Goal: Information Seeking & Learning: Learn about a topic

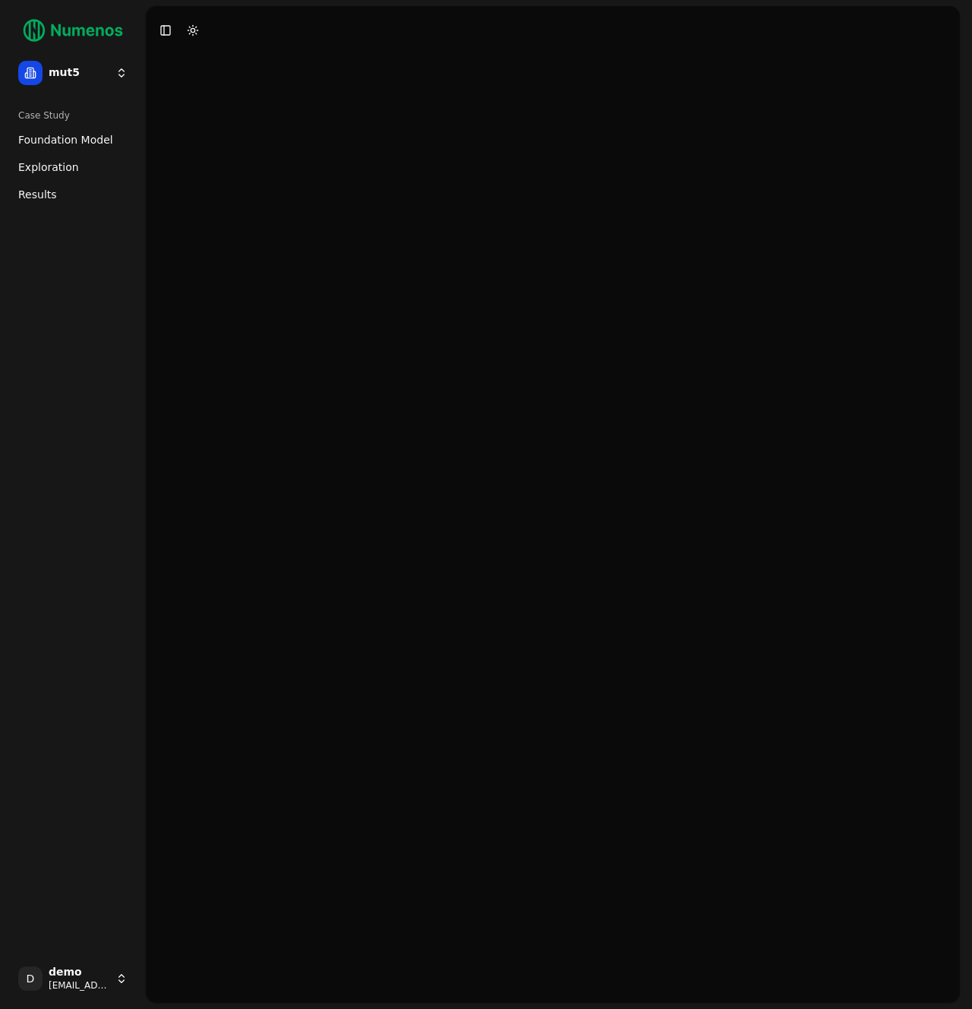
click at [80, 983] on html "mut5 Case Study Foundation Model Exploration Results D demo demo+mut5@numenos.a…" at bounding box center [486, 504] width 972 height 1009
click at [190, 980] on div "Log out" at bounding box center [221, 980] width 163 height 24
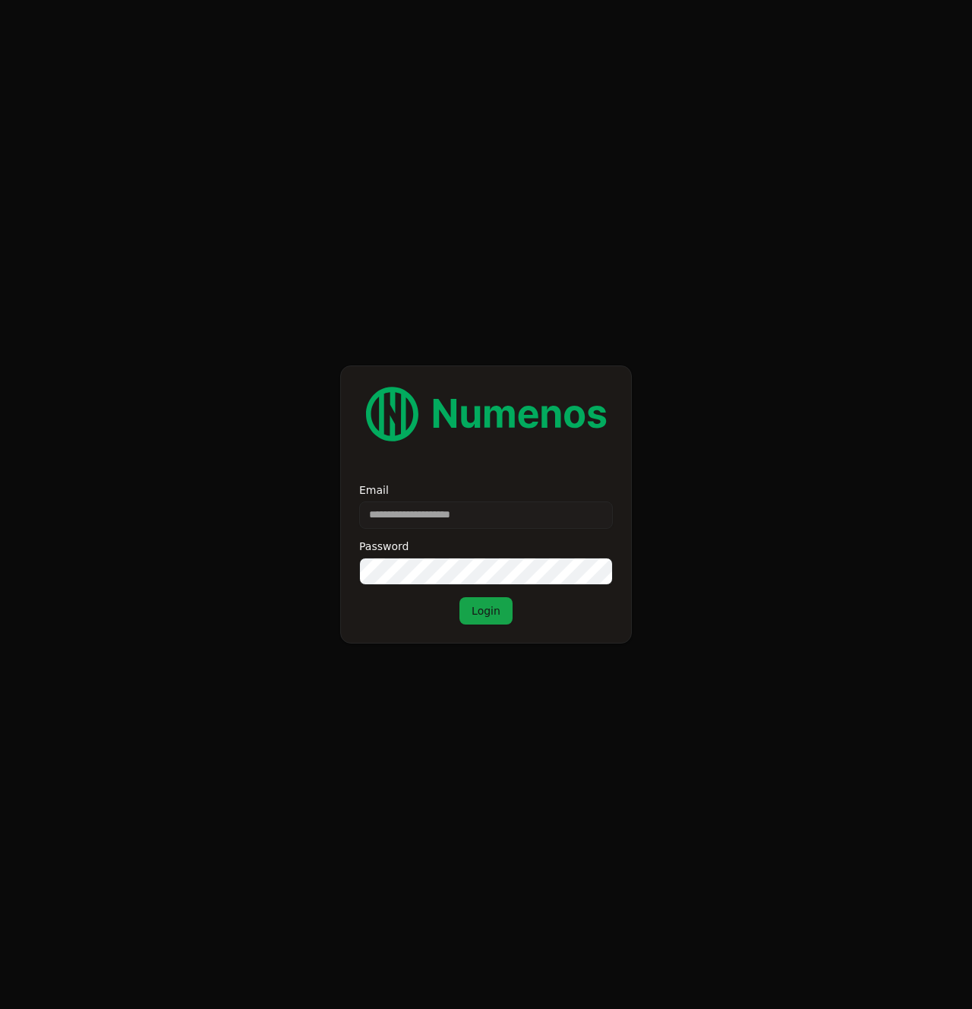
type input "**********"
click at [484, 615] on button "Login" at bounding box center [485, 610] width 53 height 27
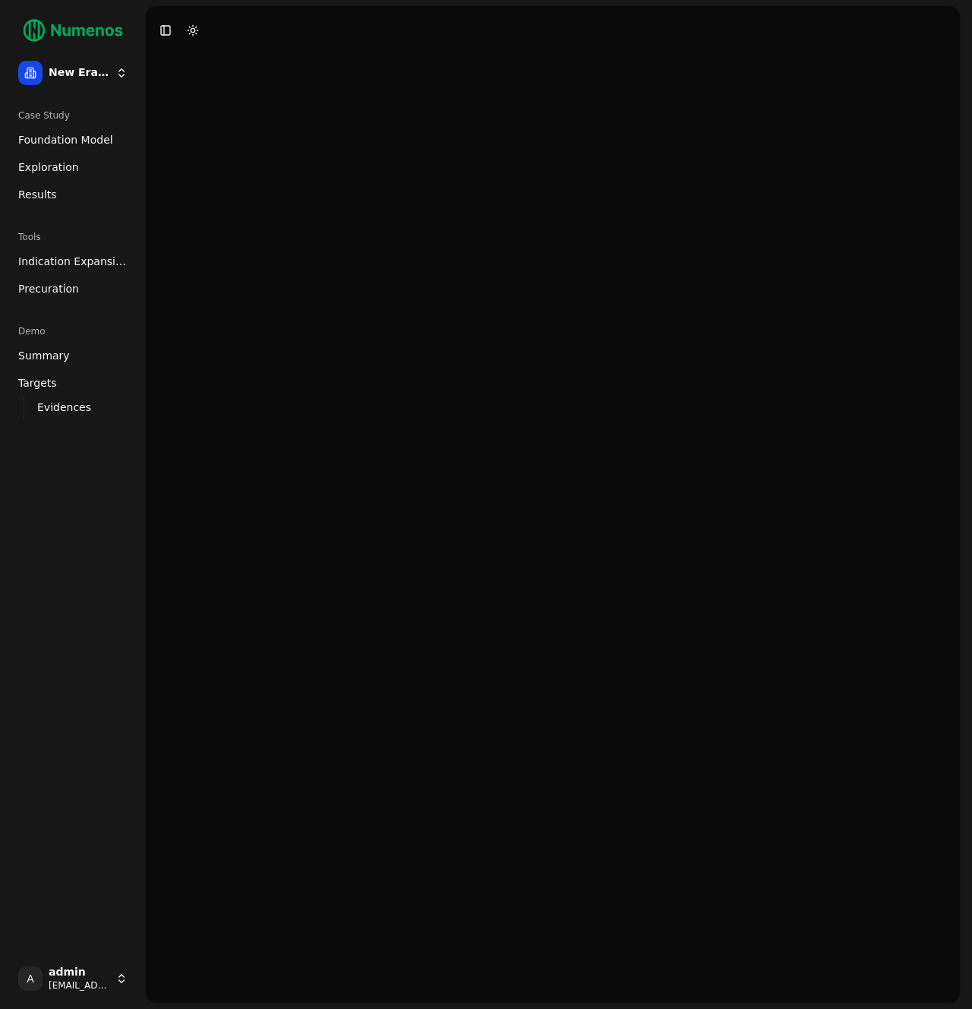
click at [84, 168] on link "Exploration" at bounding box center [73, 167] width 122 height 24
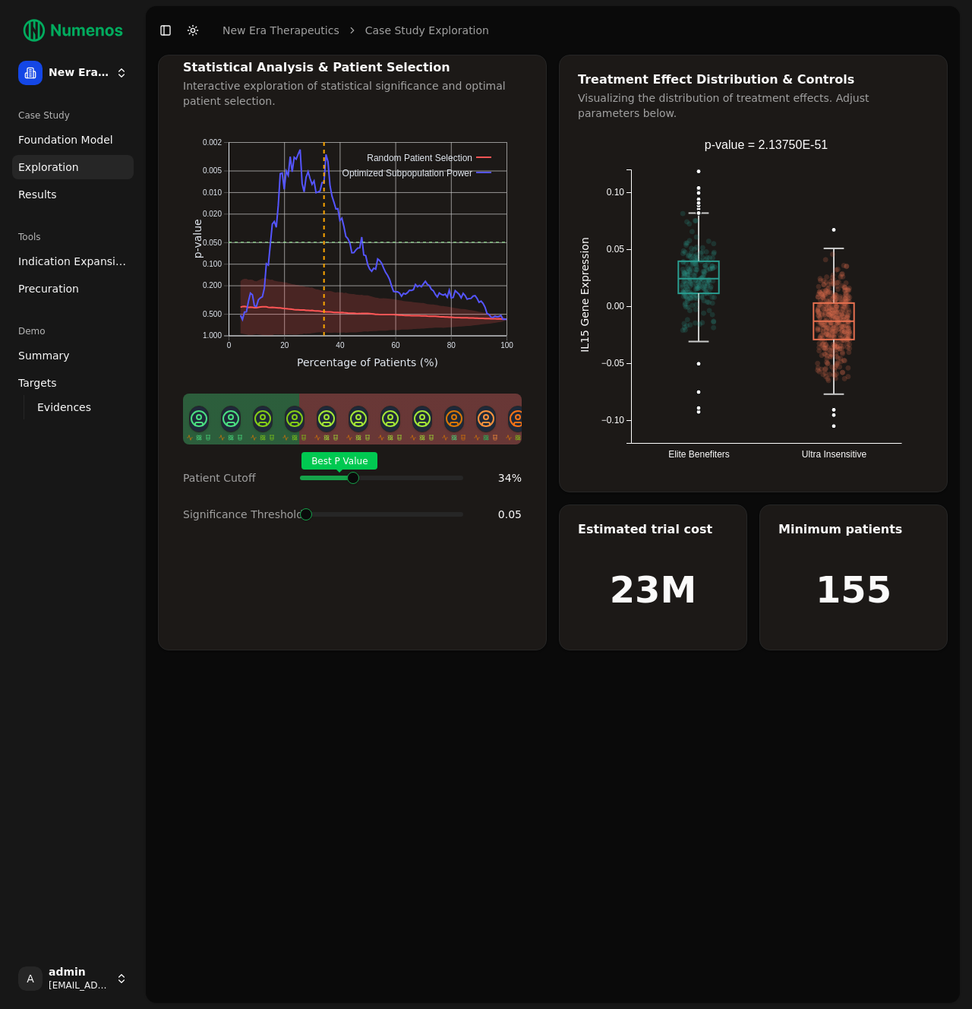
click at [459, 481] on span at bounding box center [460, 478] width 2 height 6
click at [62, 204] on link "Results" at bounding box center [73, 194] width 122 height 24
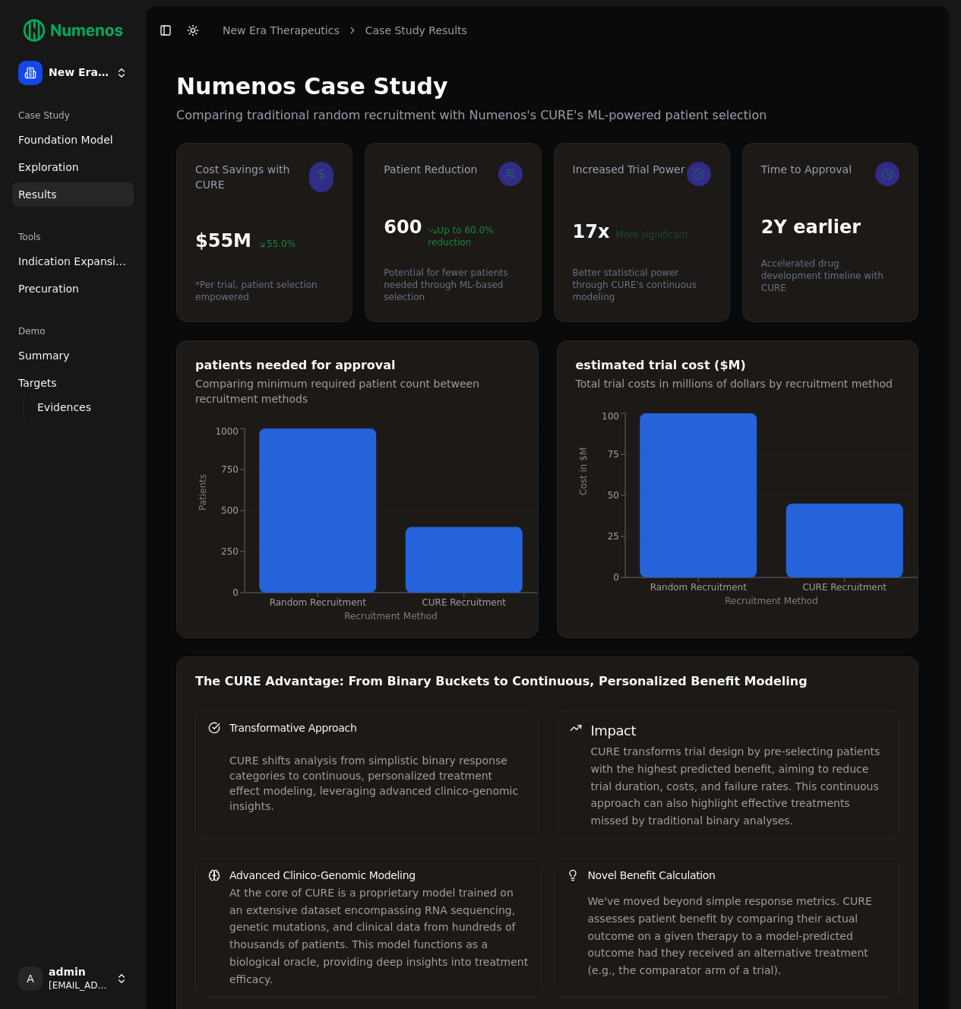
click at [97, 126] on div "Case Study" at bounding box center [73, 115] width 122 height 24
click at [95, 137] on span "Foundation Model" at bounding box center [65, 139] width 95 height 15
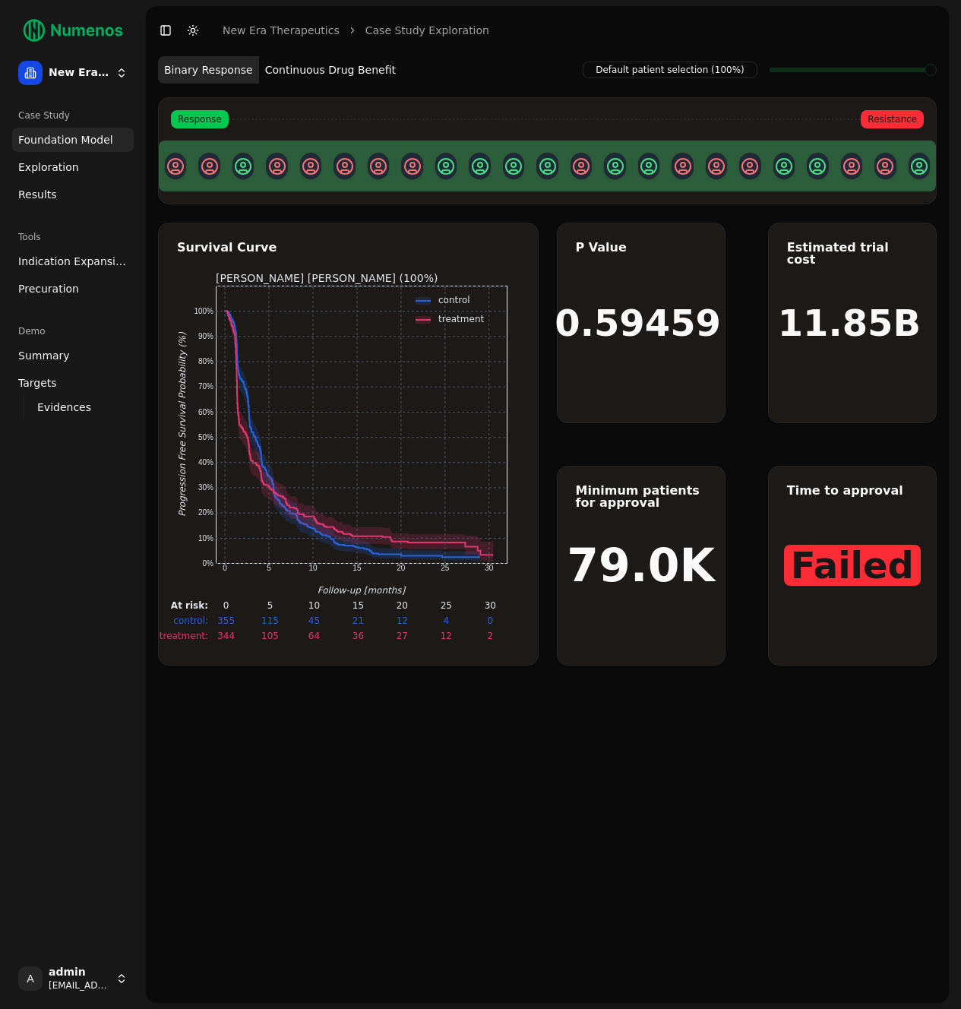
click at [67, 262] on span "Indication Expansion" at bounding box center [72, 261] width 109 height 15
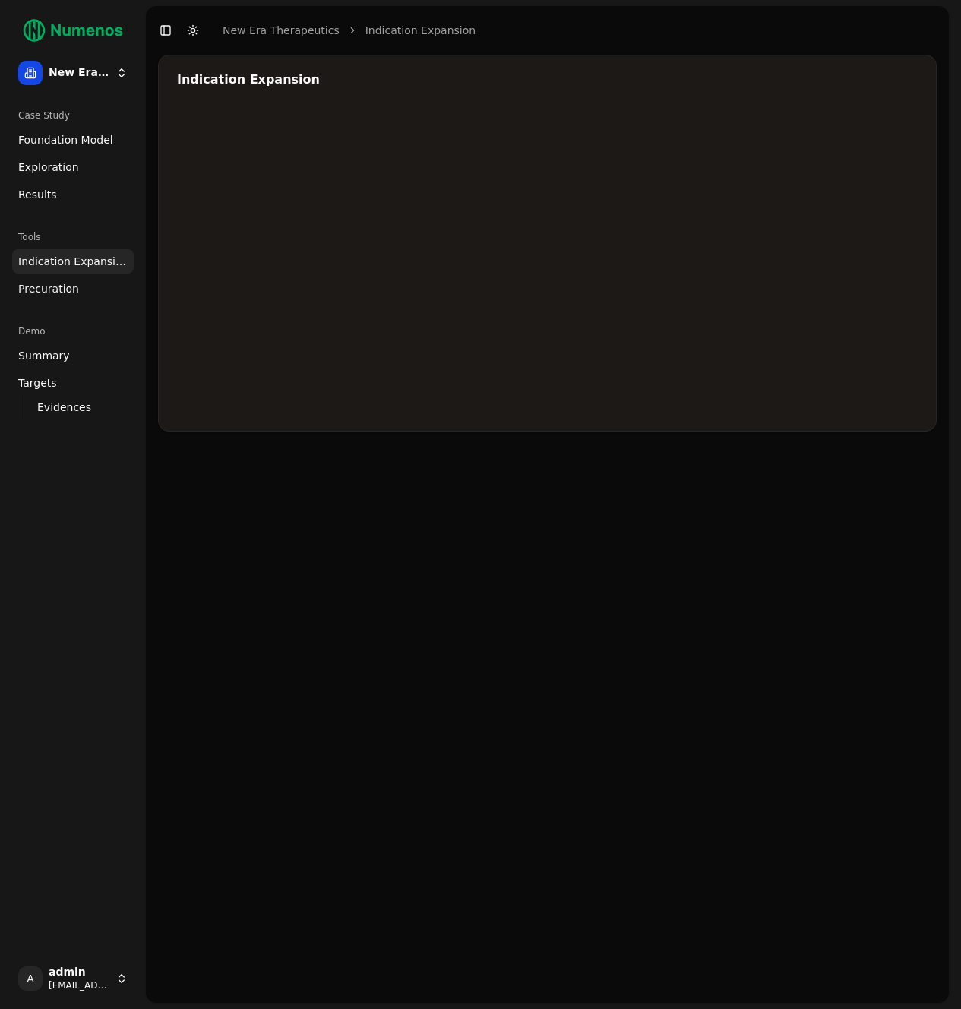
click at [63, 290] on span "Precuration" at bounding box center [48, 288] width 61 height 15
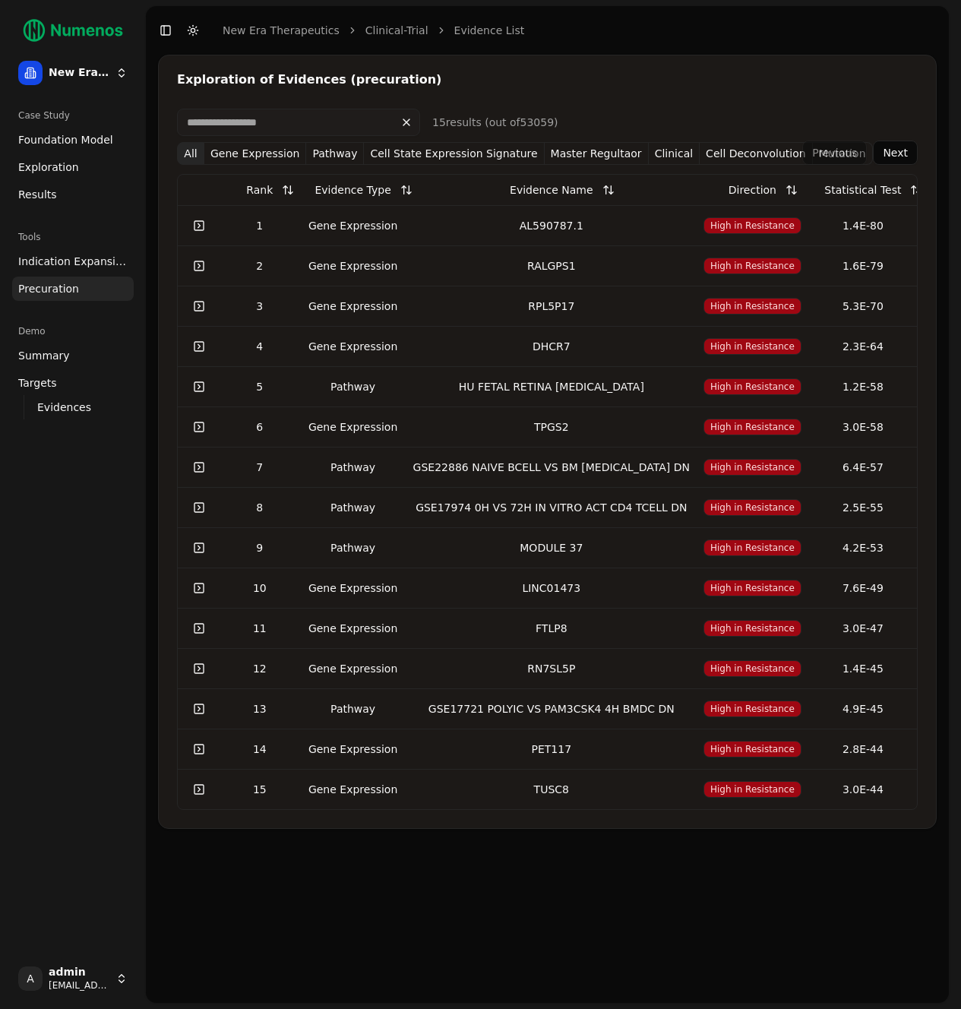
click at [335, 227] on div "Gene Expression" at bounding box center [353, 225] width 96 height 15
click at [327, 125] on input at bounding box center [298, 122] width 243 height 27
type input "*"
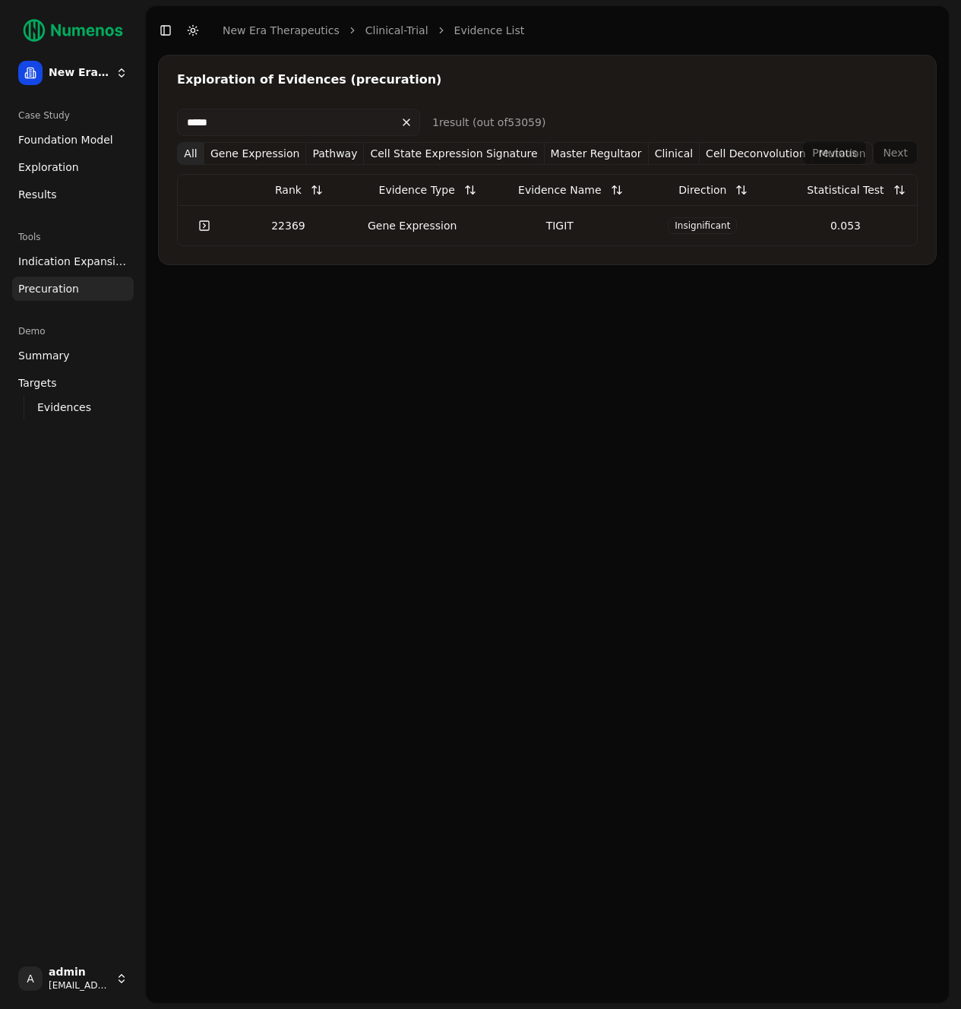
type input "*****"
click at [322, 224] on div "22369" at bounding box center [288, 225] width 102 height 15
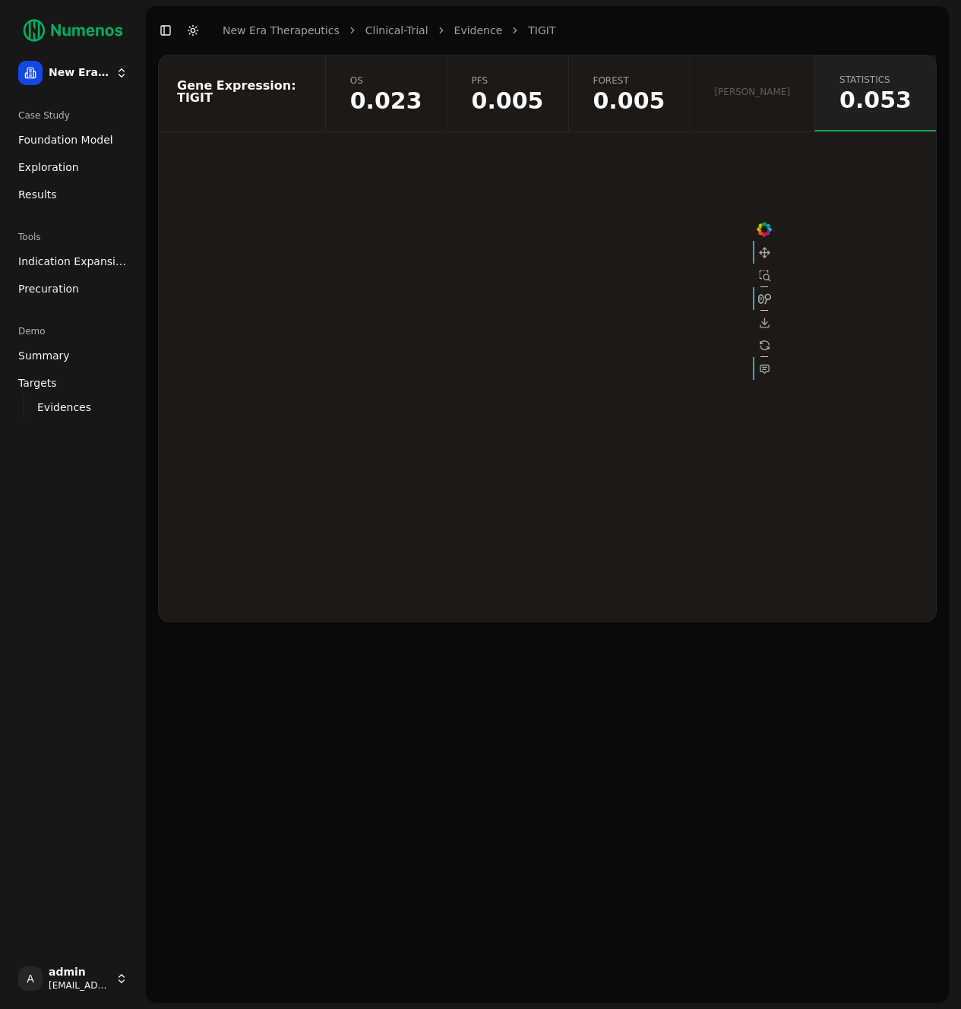
click at [665, 92] on span "0.005" at bounding box center [629, 101] width 72 height 23
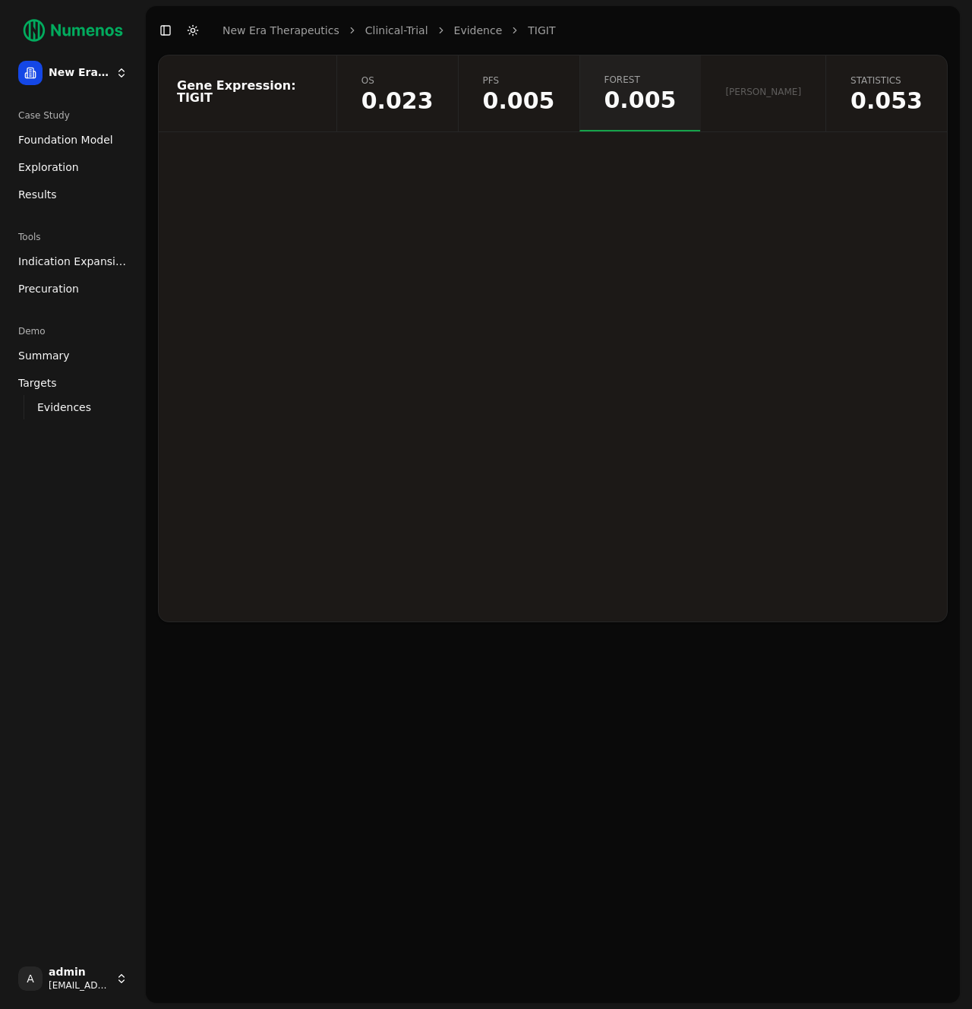
drag, startPoint x: 699, startPoint y: 360, endPoint x: 810, endPoint y: 395, distance: 117.0
click at [788, 385] on div at bounding box center [574, 397] width 759 height 304
click at [50, 391] on link "Targets" at bounding box center [73, 383] width 122 height 24
click at [54, 409] on span "Evidences" at bounding box center [64, 406] width 54 height 15
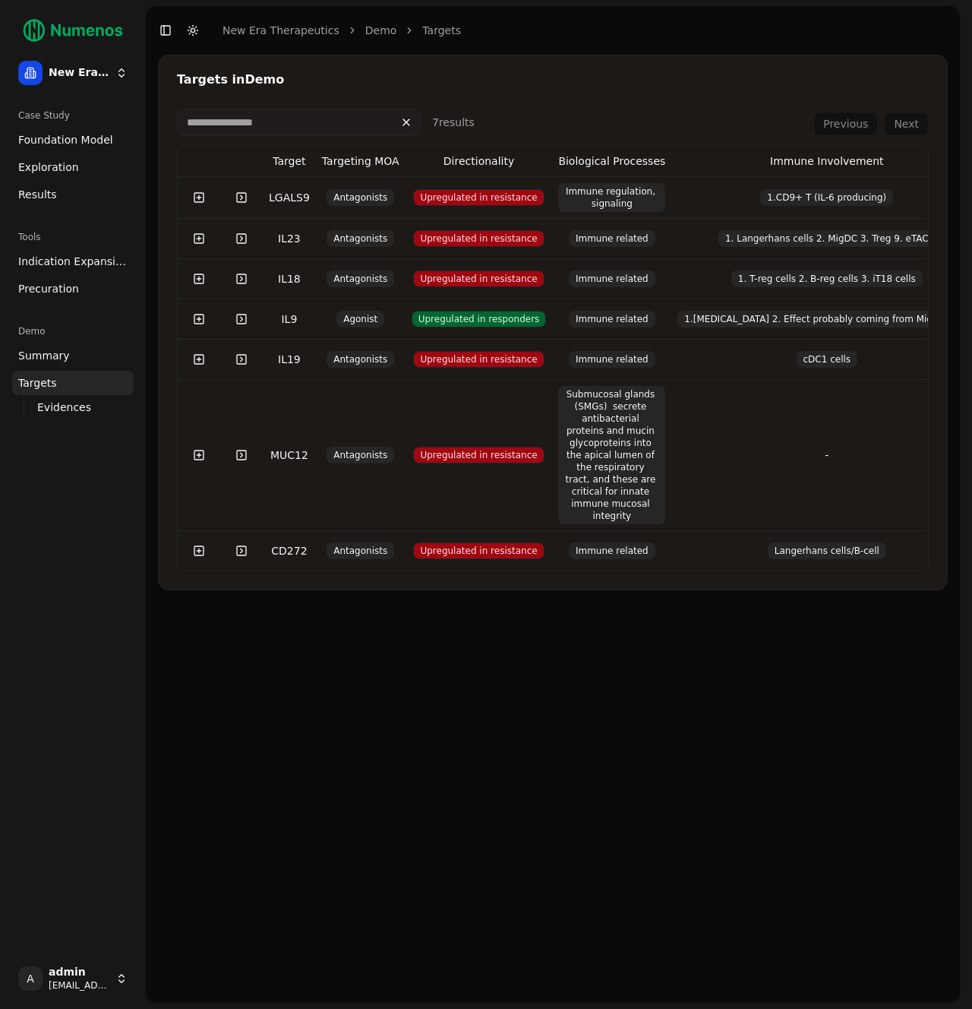
click at [202, 202] on button at bounding box center [199, 197] width 30 height 27
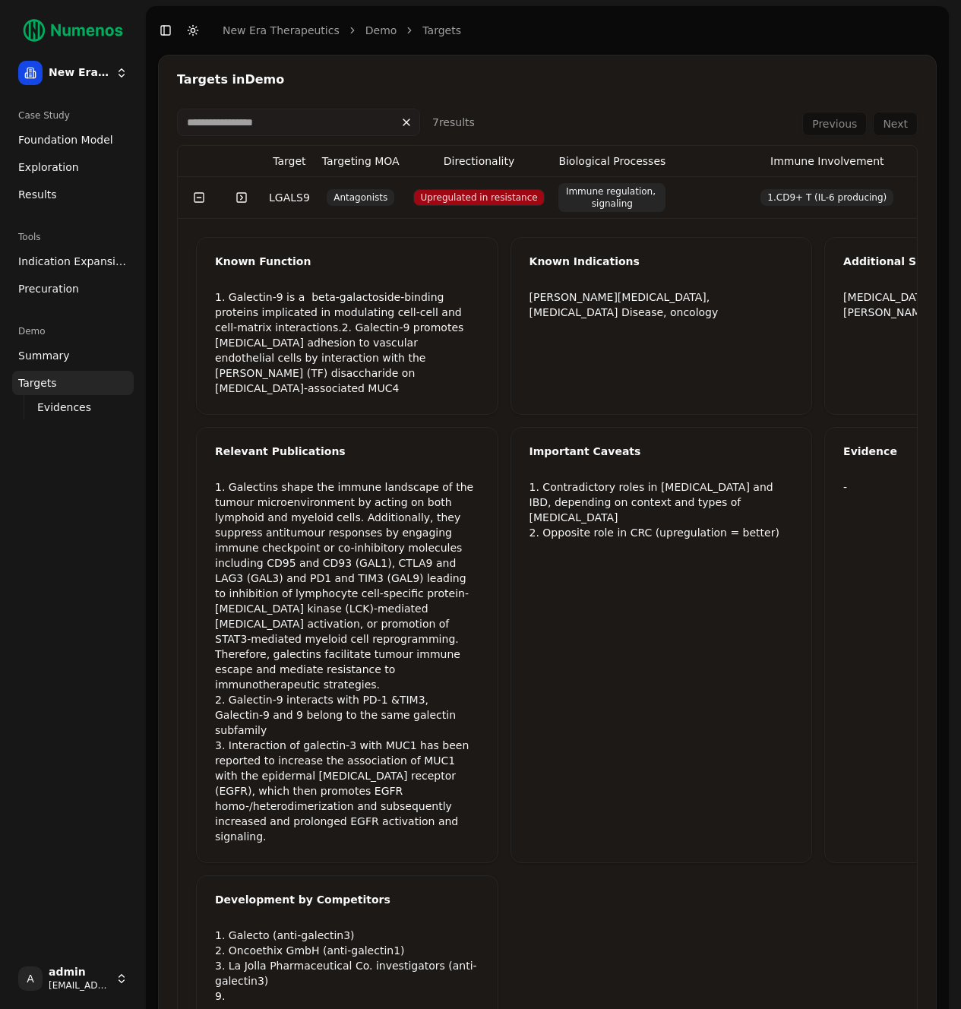
click at [332, 194] on span "Antagonists" at bounding box center [361, 197] width 68 height 17
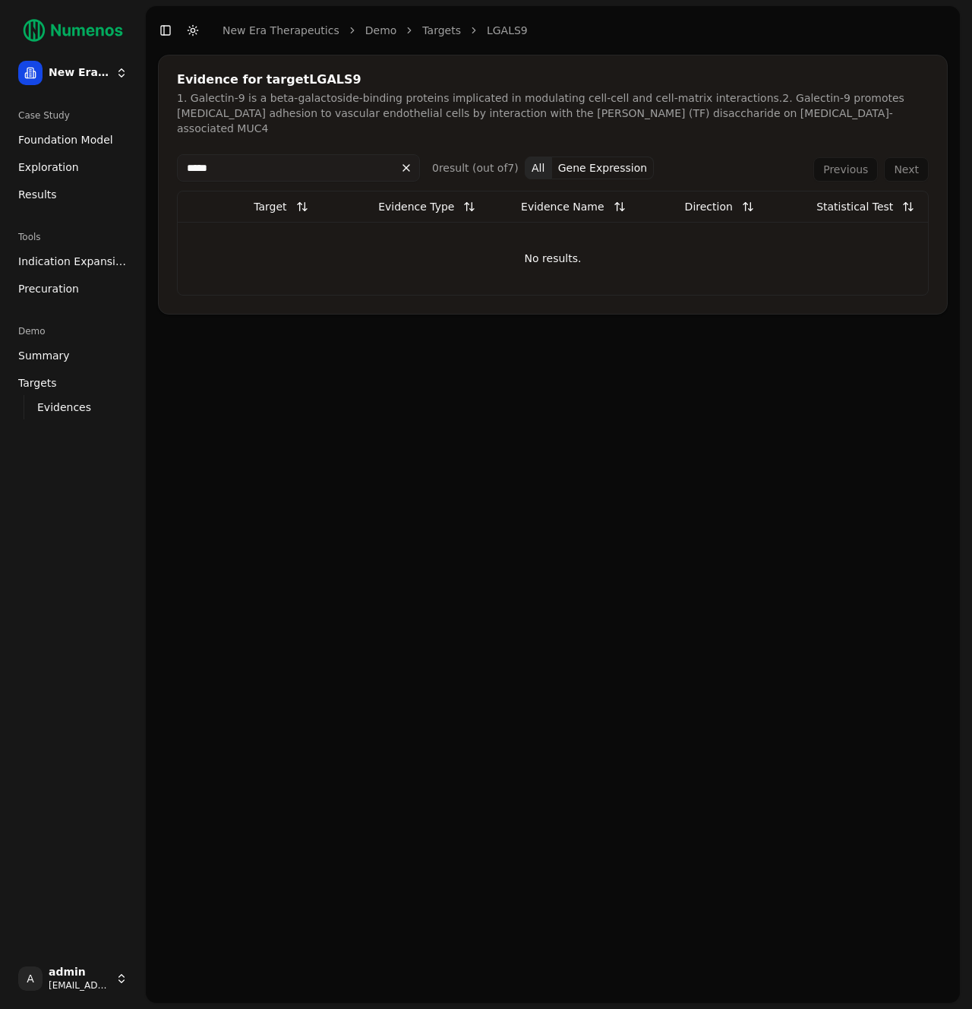
click at [408, 156] on button at bounding box center [406, 168] width 27 height 24
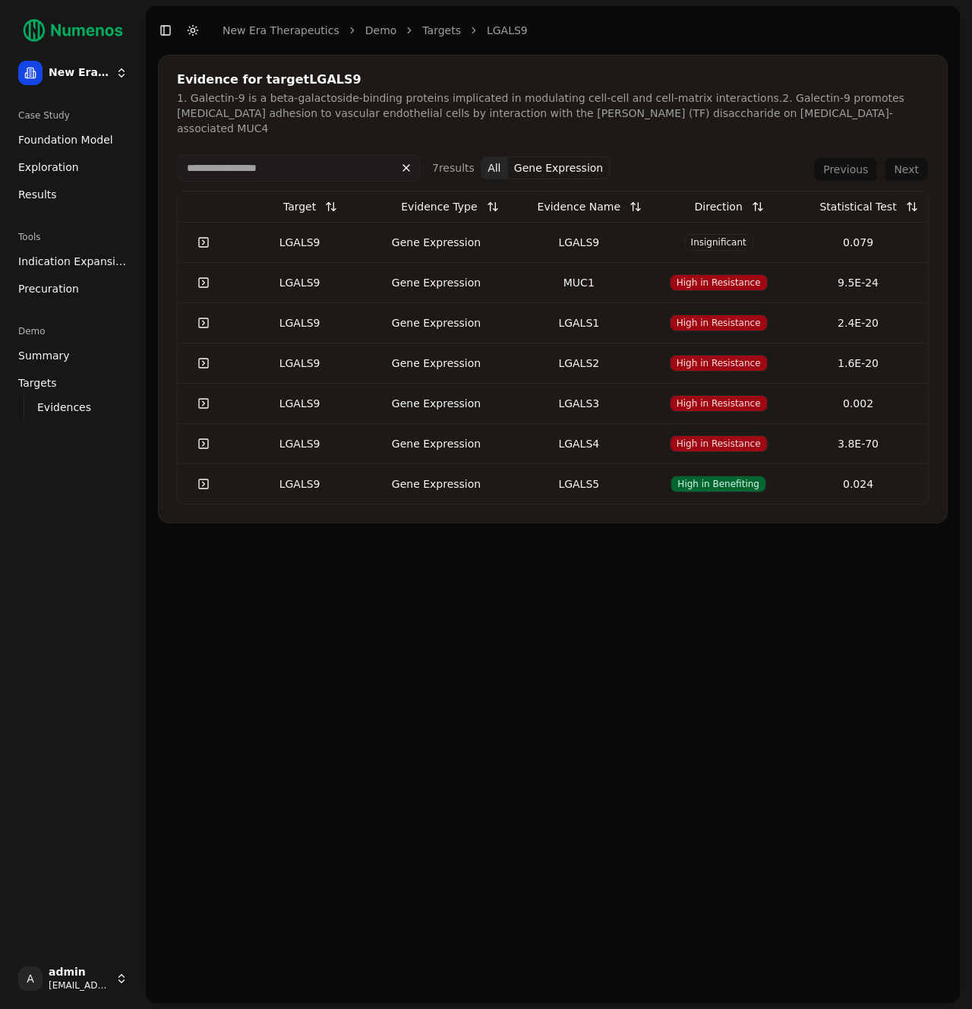
click at [530, 275] on div "MUC1" at bounding box center [579, 282] width 128 height 15
